Goal: Navigation & Orientation: Find specific page/section

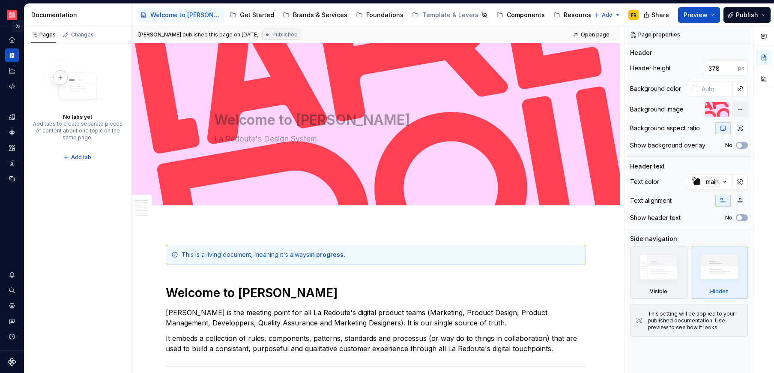
click at [20, 25] on button "Expand sidebar" at bounding box center [18, 26] width 12 height 12
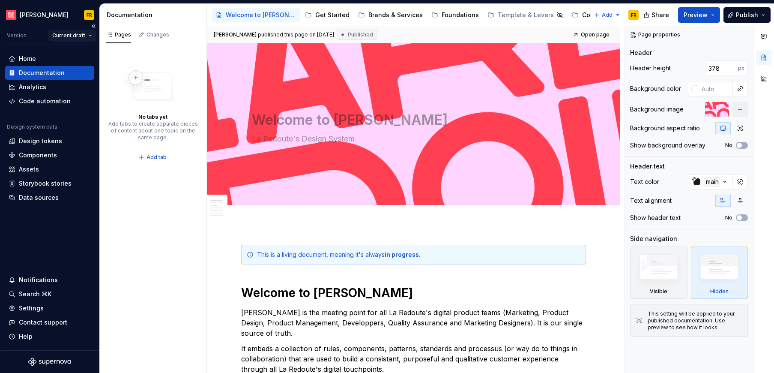
click at [63, 36] on html "[PERSON_NAME] FR Version Current draft Home Documentation Analytics Code automa…" at bounding box center [387, 186] width 774 height 373
click at [75, 66] on div "v 0.2.0" at bounding box center [94, 66] width 56 height 9
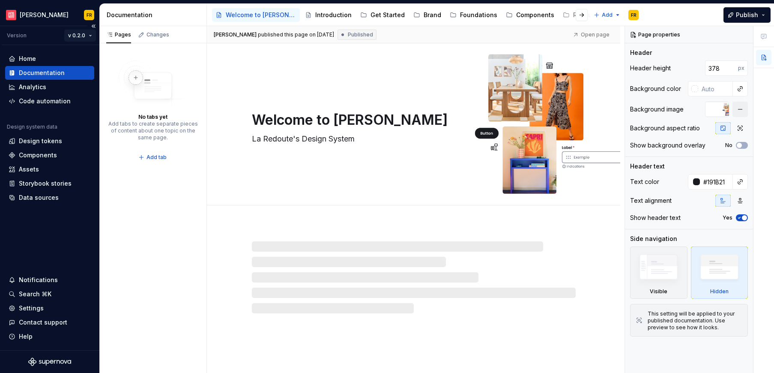
click at [91, 34] on html "[PERSON_NAME] FR Version v 0.2.0 Home Documentation Analytics Code automation D…" at bounding box center [387, 186] width 774 height 373
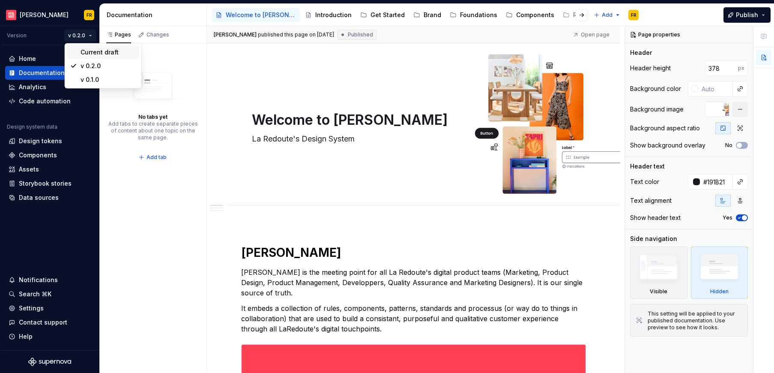
click at [95, 54] on div "Current draft" at bounding box center [109, 52] width 56 height 9
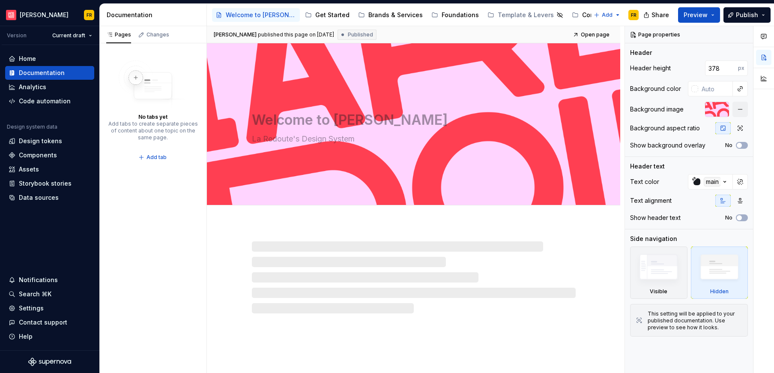
type textarea "*"
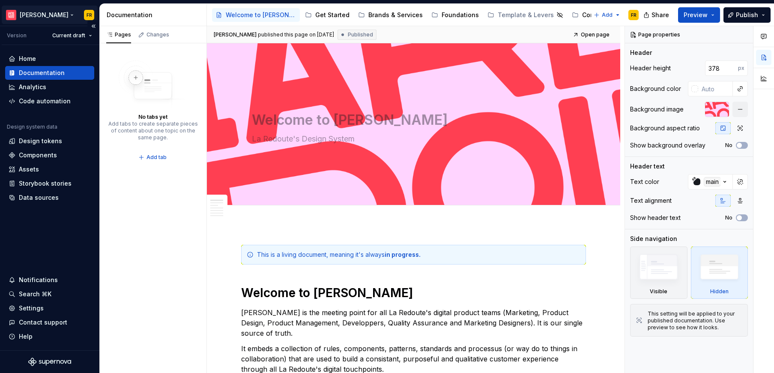
click at [34, 13] on html "[PERSON_NAME] FR Version Current draft Home Documentation Analytics Code automa…" at bounding box center [387, 186] width 774 height 373
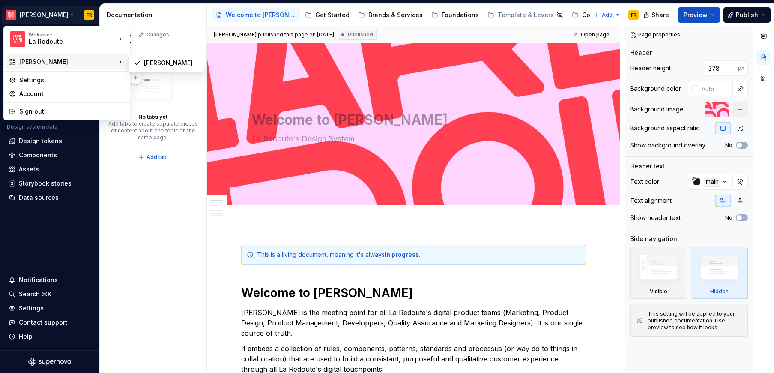
click at [84, 59] on div "[PERSON_NAME]" at bounding box center [67, 61] width 97 height 9
click at [149, 63] on div "[PERSON_NAME]" at bounding box center [172, 63] width 56 height 9
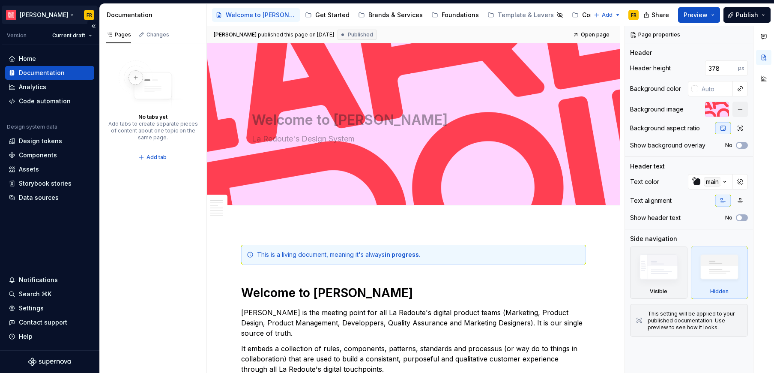
click at [26, 12] on html "[PERSON_NAME] FR Version Current draft Home Documentation Analytics Code automa…" at bounding box center [387, 186] width 774 height 373
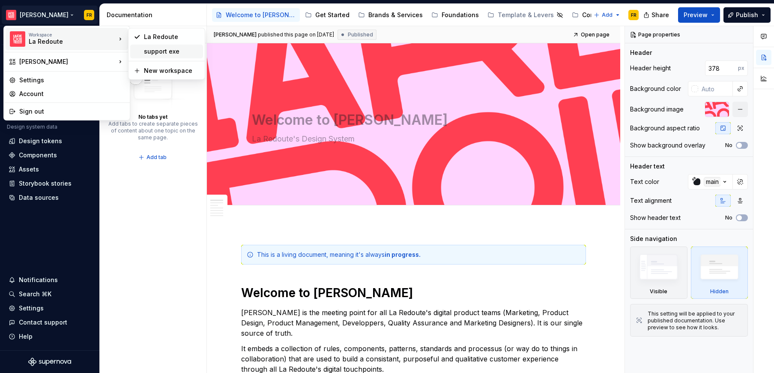
click at [166, 48] on div "support exe" at bounding box center [172, 51] width 56 height 9
